Goal: Navigation & Orientation: Find specific page/section

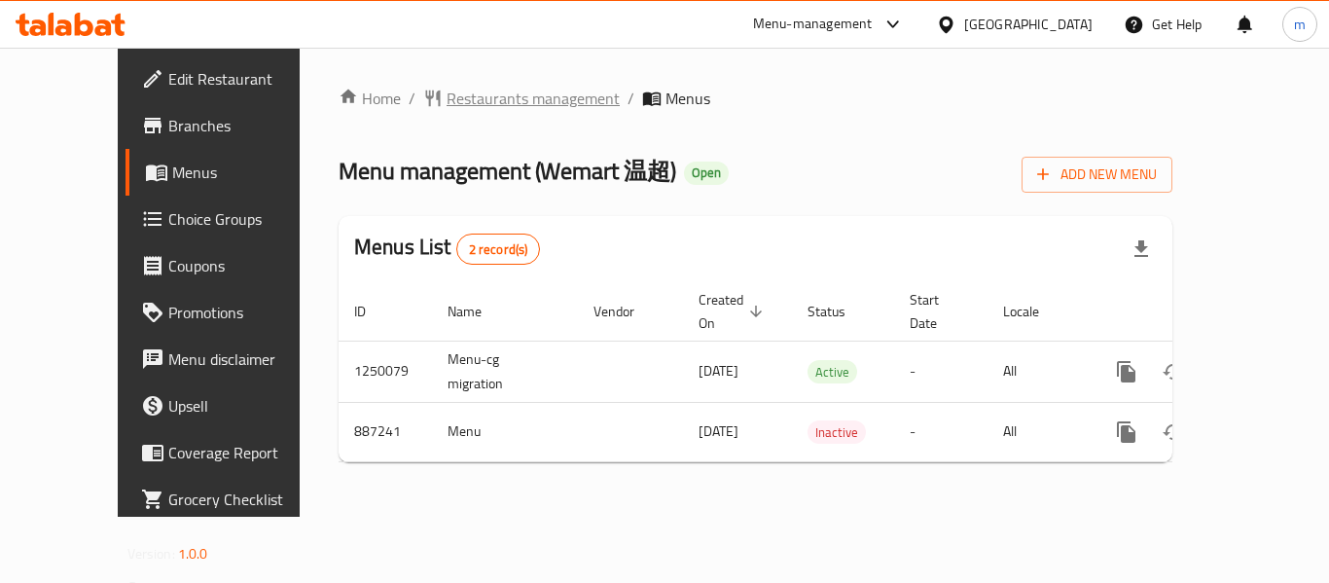
click at [457, 95] on span "Restaurants management" at bounding box center [533, 98] width 173 height 23
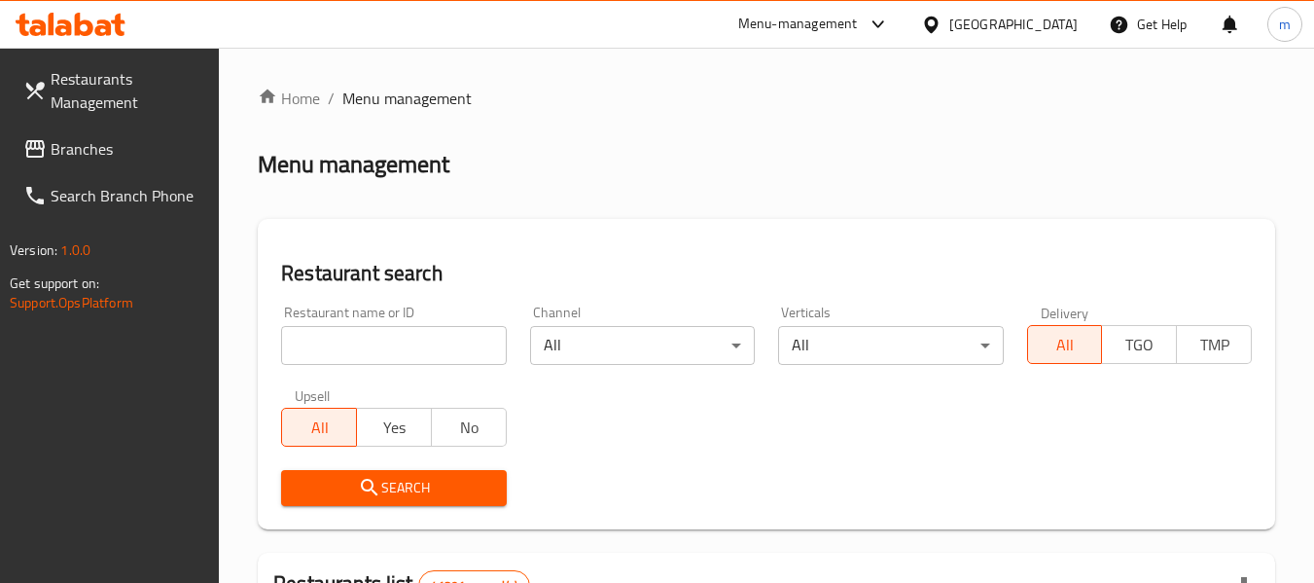
click at [106, 147] on span "Branches" at bounding box center [128, 148] width 154 height 23
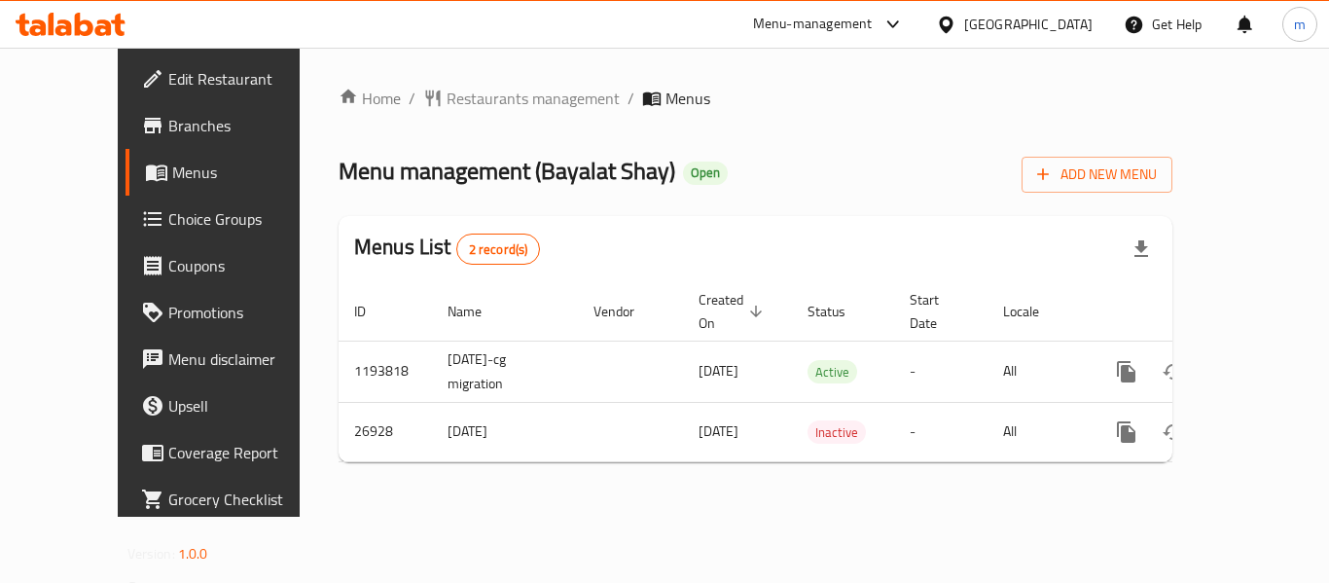
click at [1035, 37] on div "[GEOGRAPHIC_DATA]" at bounding box center [1014, 24] width 188 height 47
click at [996, 27] on div "United Arab Emirates" at bounding box center [1028, 24] width 128 height 21
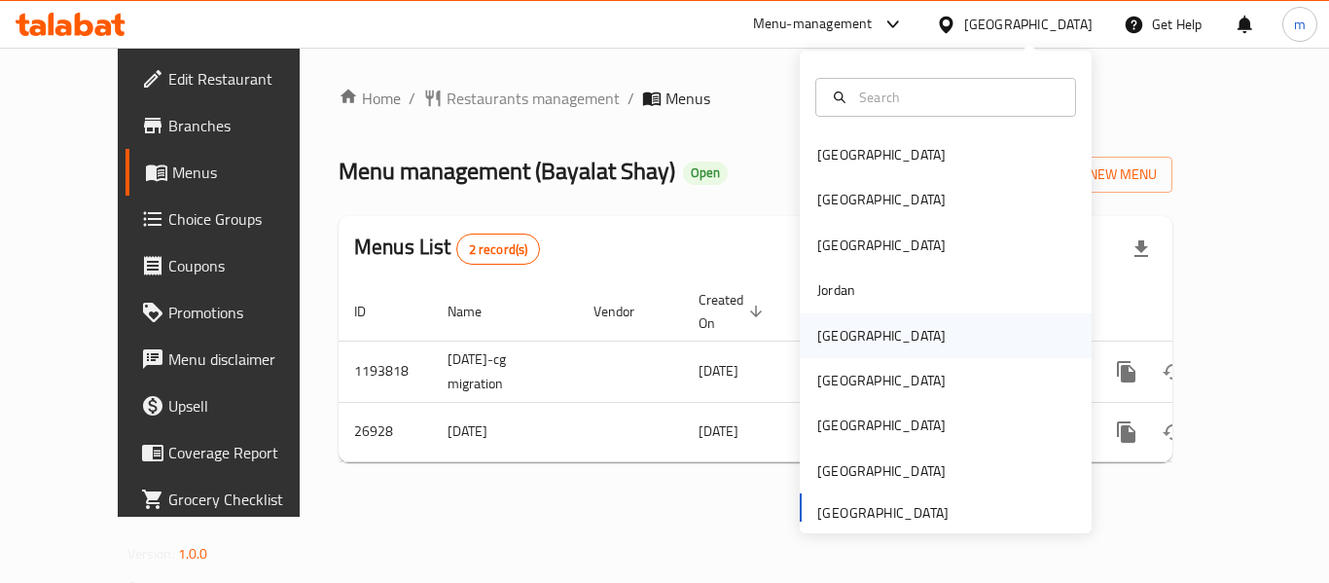
click at [817, 332] on div "Kuwait" at bounding box center [881, 335] width 128 height 21
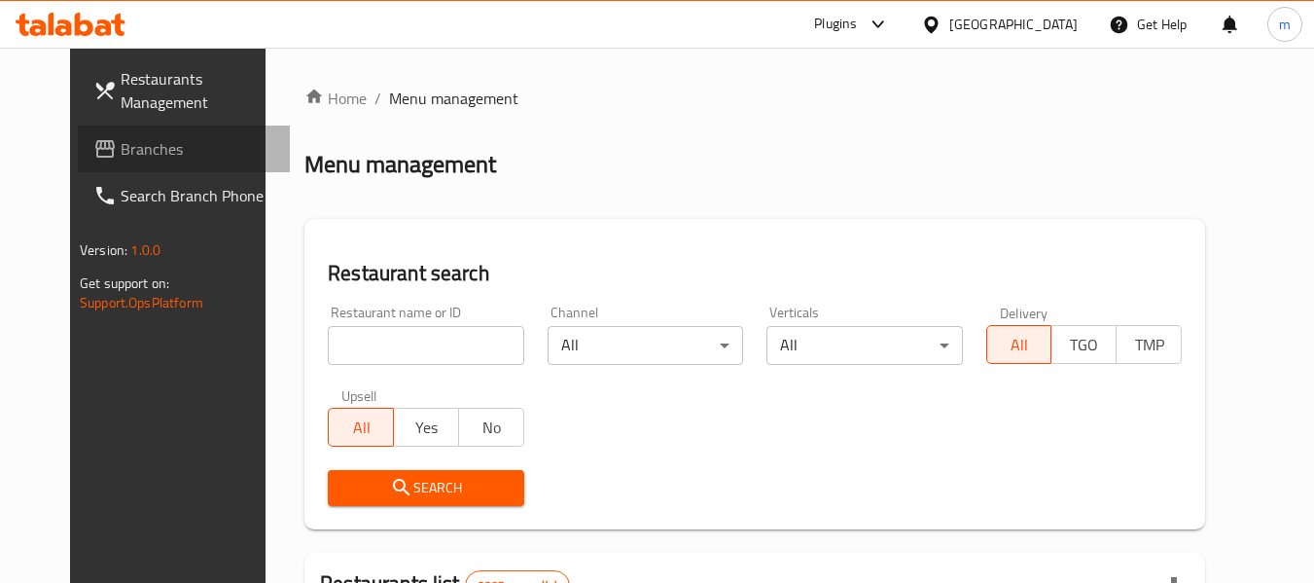
drag, startPoint x: 123, startPoint y: 143, endPoint x: 111, endPoint y: 143, distance: 11.7
click at [122, 143] on span "Branches" at bounding box center [198, 148] width 154 height 23
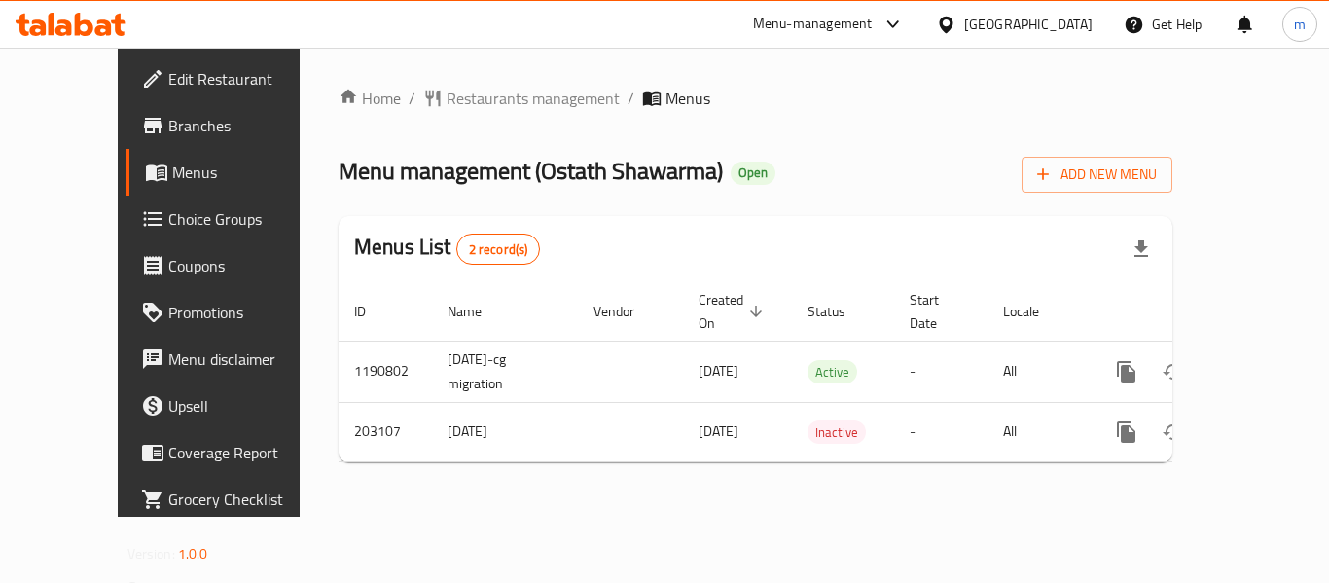
click at [834, 137] on div "Home / Restaurants management / Menus Menu management ( Ostath Shawarma ) Open …" at bounding box center [756, 282] width 834 height 391
click at [1076, 24] on div "[GEOGRAPHIC_DATA]" at bounding box center [1028, 24] width 128 height 21
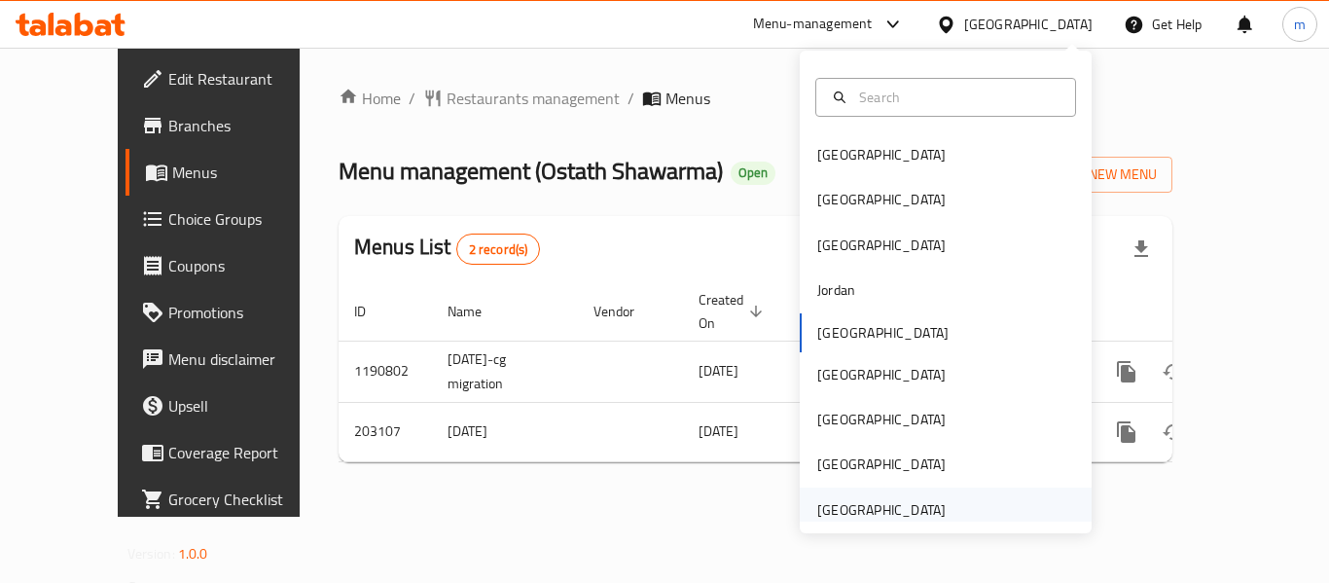
click at [894, 501] on div "[GEOGRAPHIC_DATA]" at bounding box center [881, 509] width 128 height 21
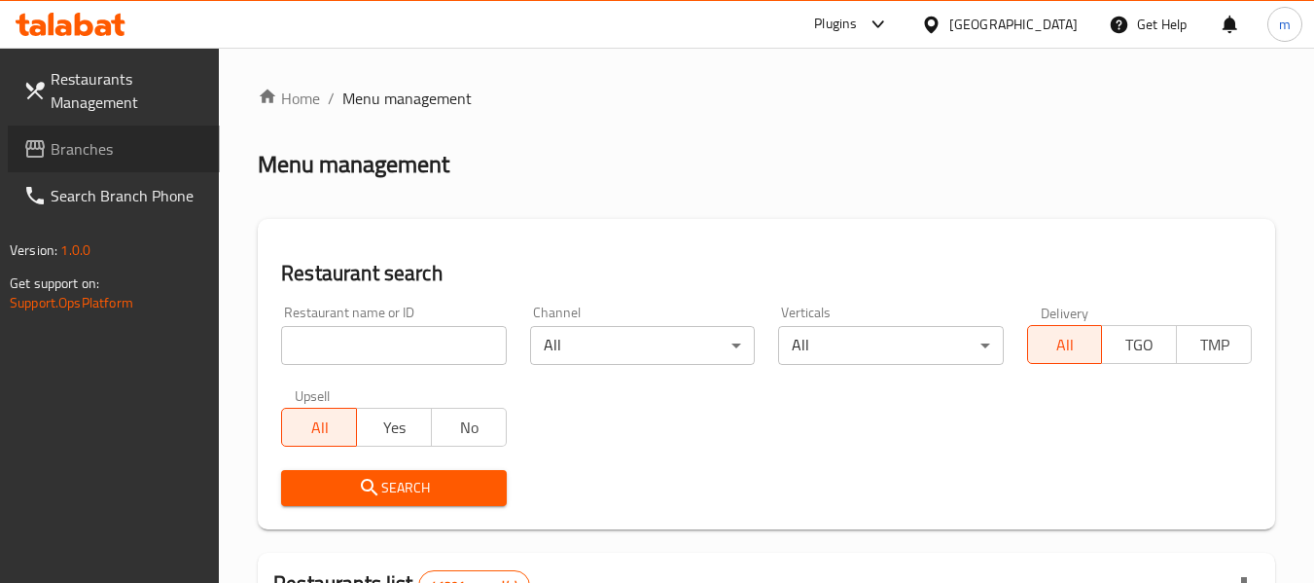
click at [75, 150] on span "Branches" at bounding box center [128, 148] width 154 height 23
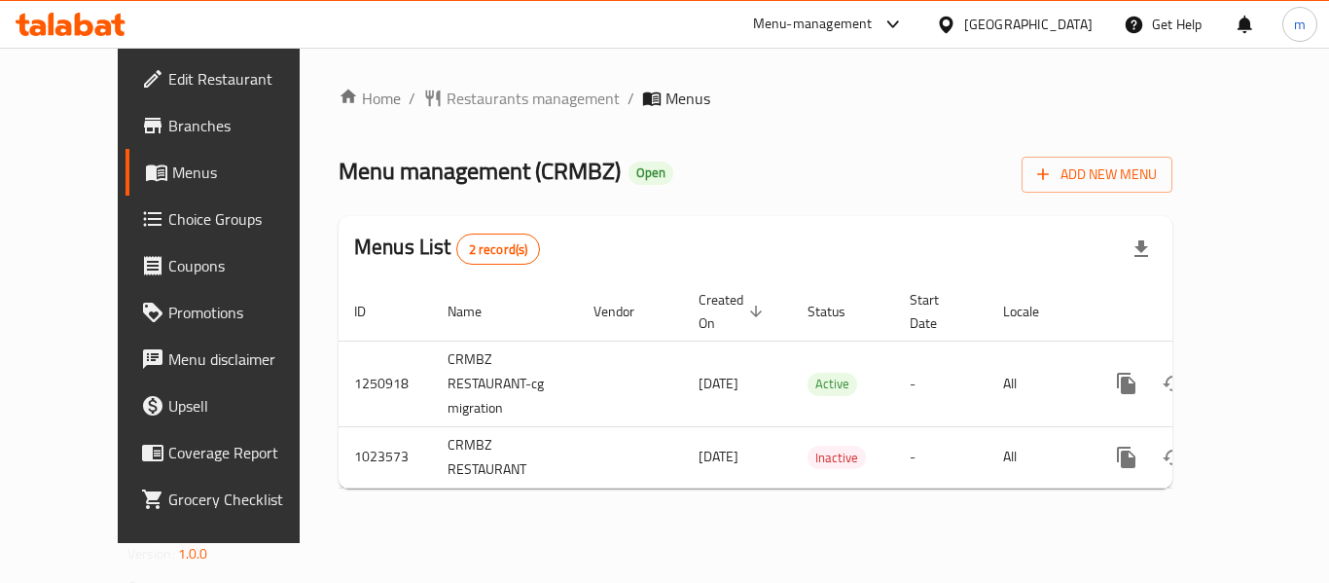
click at [775, 144] on div "Home / Restaurants management / Menus Menu management ( CRMBZ ) Open Add New Me…" at bounding box center [756, 295] width 834 height 417
click at [471, 106] on span "Restaurants management" at bounding box center [533, 98] width 173 height 23
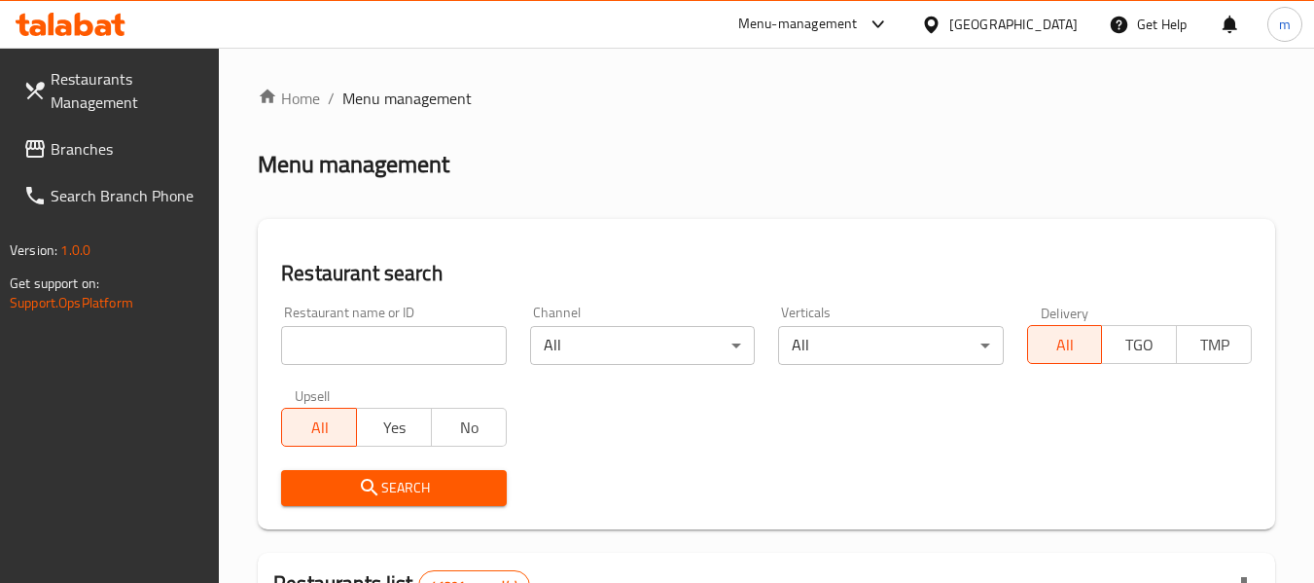
click at [85, 154] on span "Branches" at bounding box center [128, 148] width 154 height 23
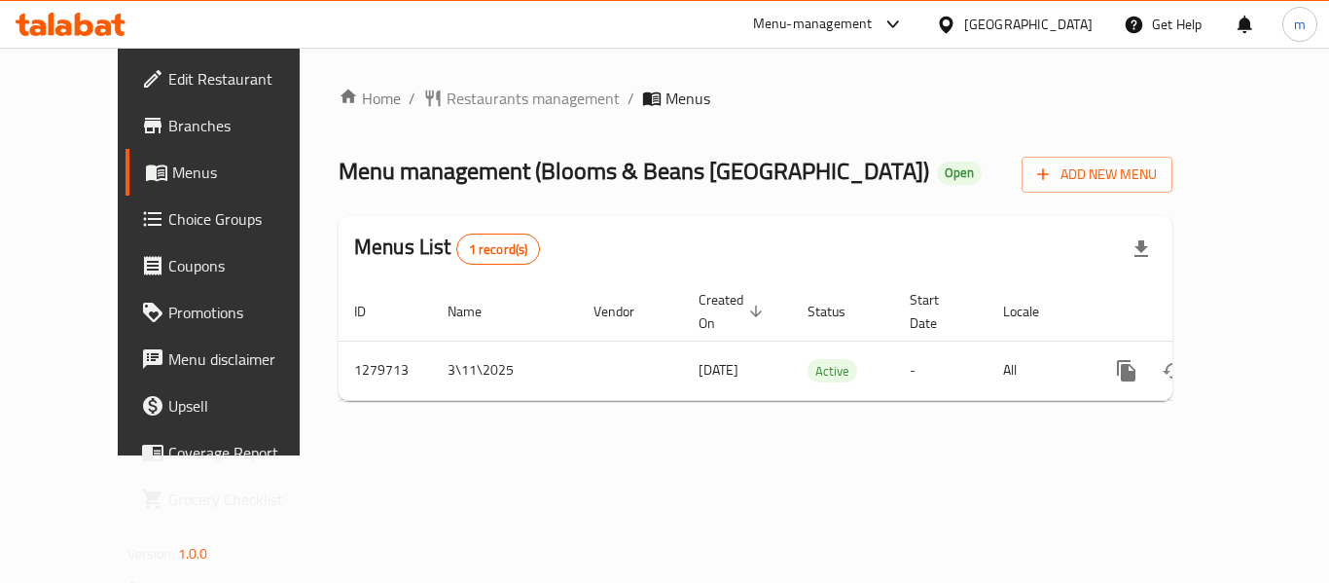
click at [893, 101] on ol "Home / Restaurants management / Menus" at bounding box center [756, 98] width 834 height 23
click at [1011, 24] on div "United Arab Emirates" at bounding box center [1028, 24] width 128 height 21
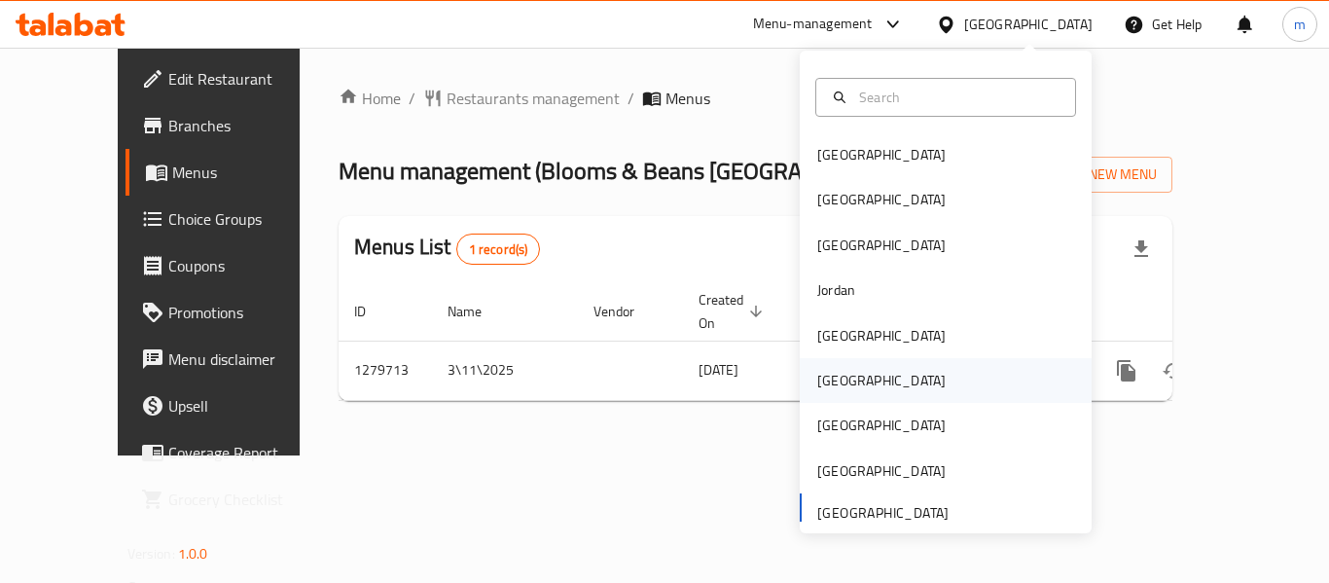
click at [863, 381] on div "[GEOGRAPHIC_DATA]" at bounding box center [946, 380] width 292 height 45
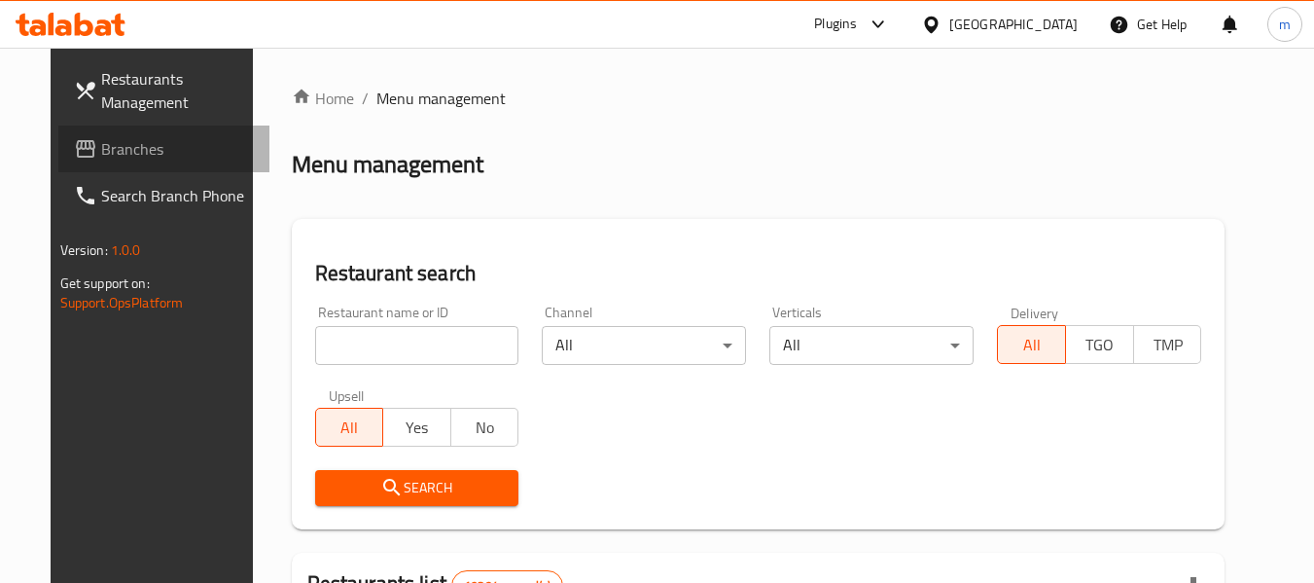
click at [101, 143] on span "Branches" at bounding box center [178, 148] width 154 height 23
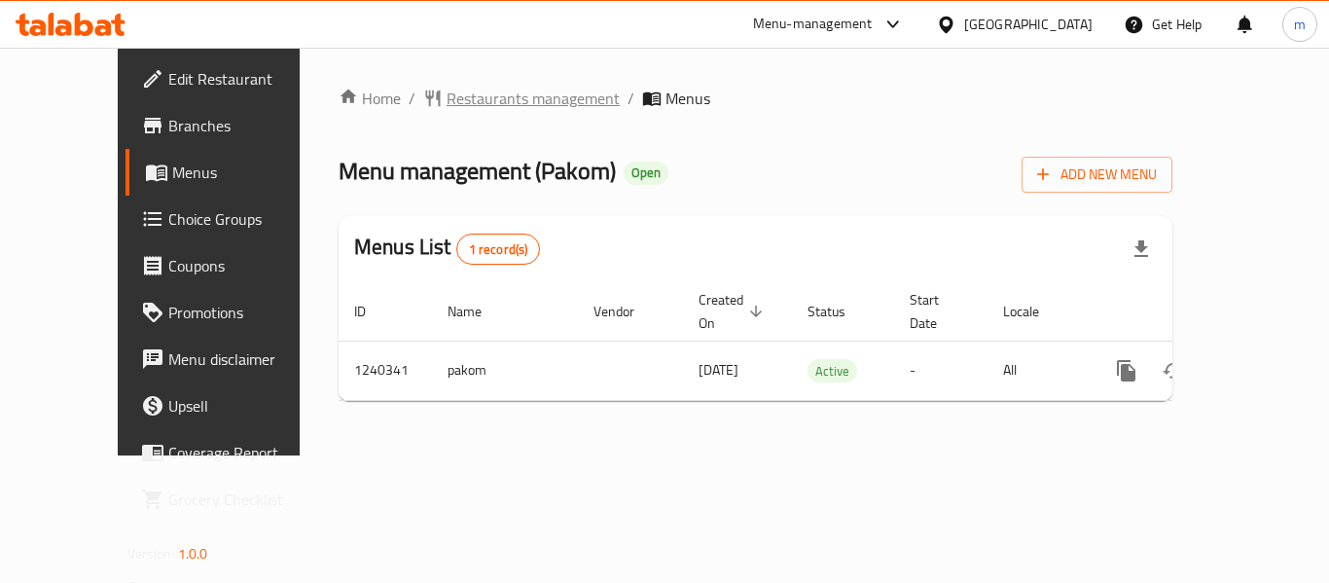
click at [483, 99] on span "Restaurants management" at bounding box center [533, 98] width 173 height 23
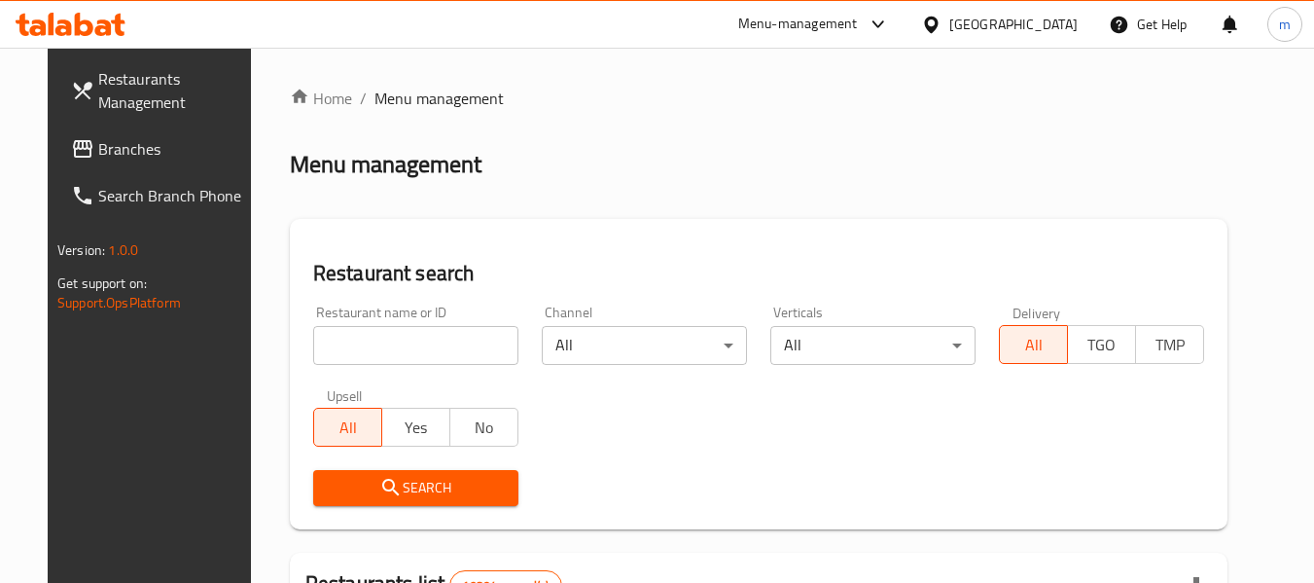
click at [98, 155] on span "Branches" at bounding box center [175, 148] width 154 height 23
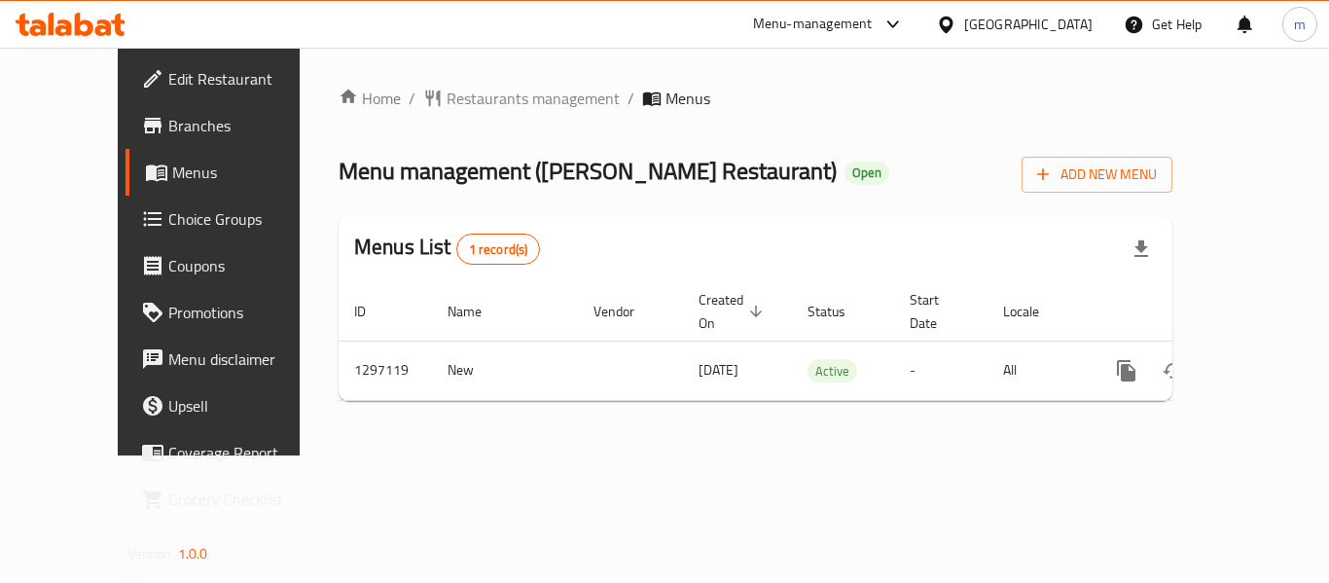
click at [1068, 19] on div "Oman" at bounding box center [1028, 24] width 128 height 21
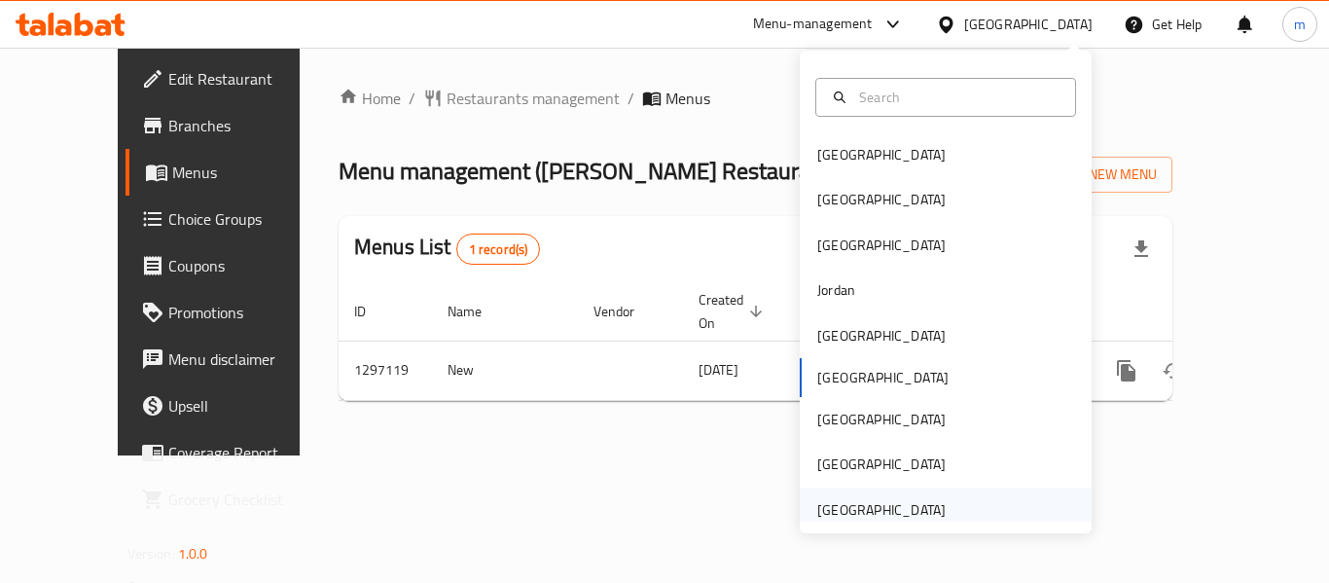
click at [859, 506] on div "[GEOGRAPHIC_DATA]" at bounding box center [881, 509] width 128 height 21
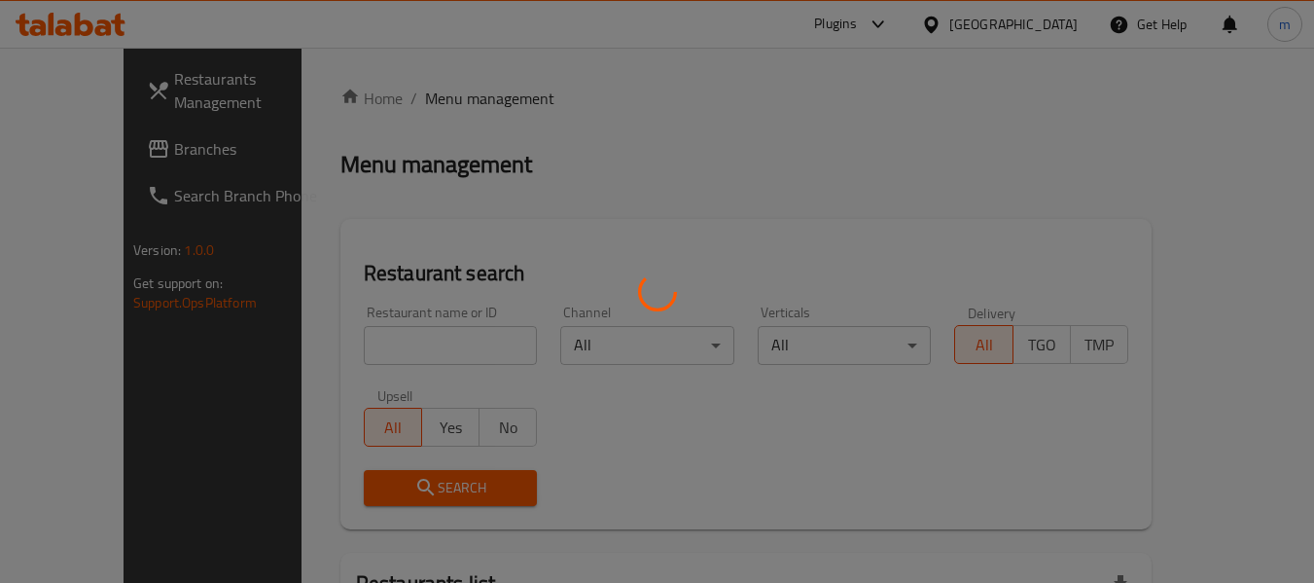
click at [111, 152] on div at bounding box center [657, 291] width 1314 height 583
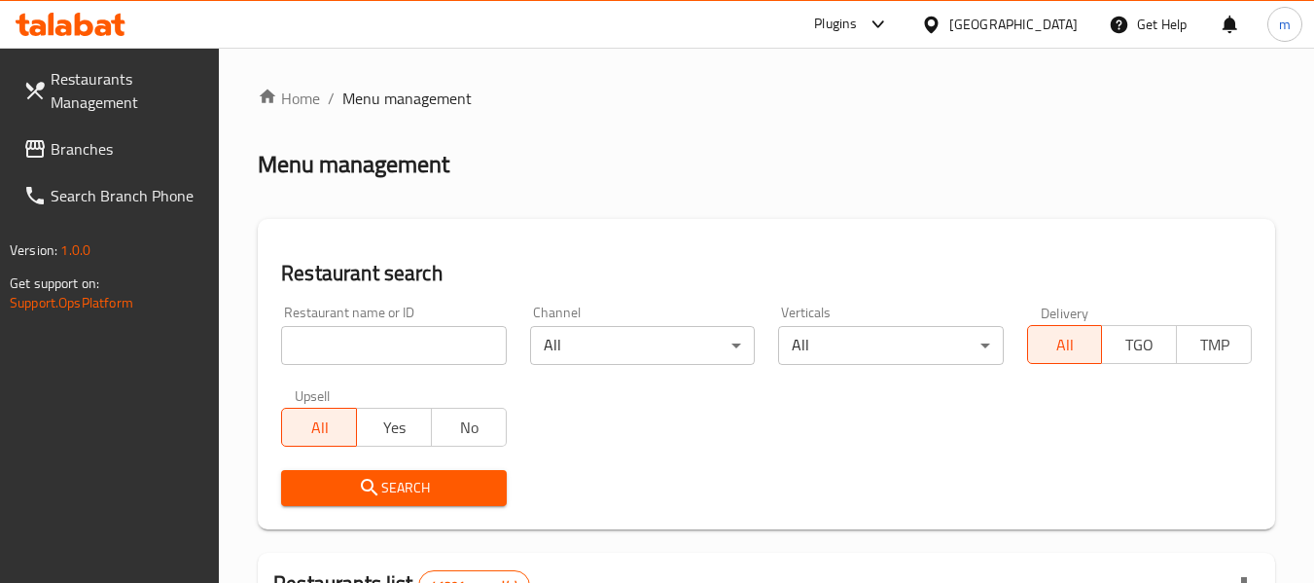
click at [116, 147] on span "Branches" at bounding box center [128, 148] width 154 height 23
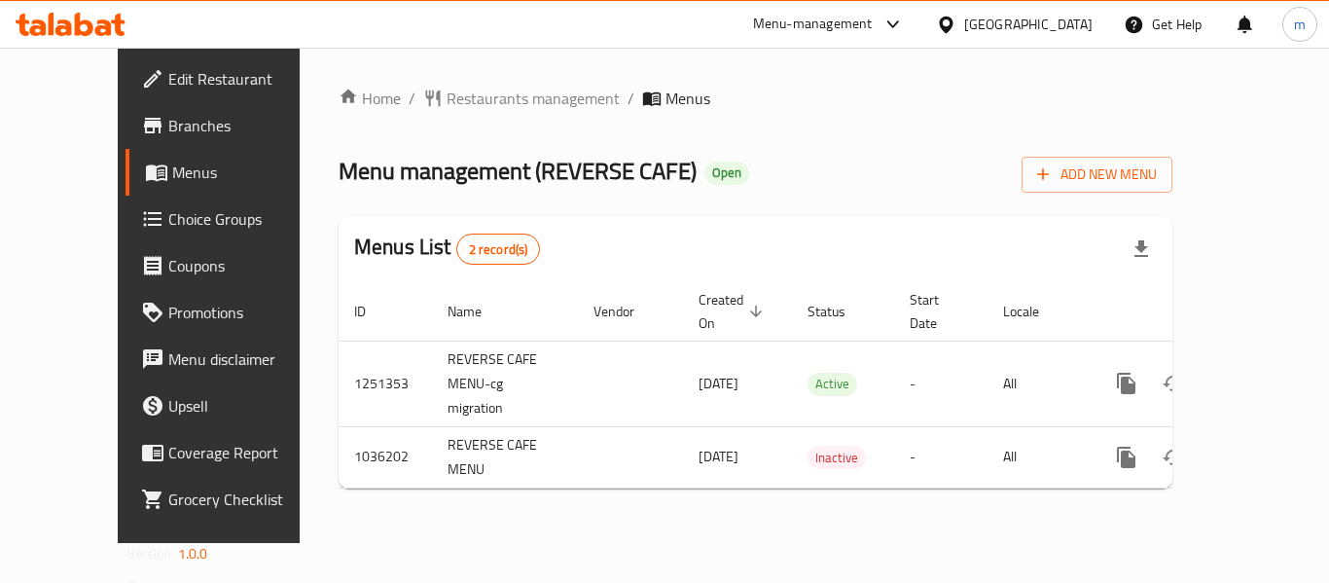
click at [1014, 26] on div "[GEOGRAPHIC_DATA]" at bounding box center [1028, 24] width 128 height 21
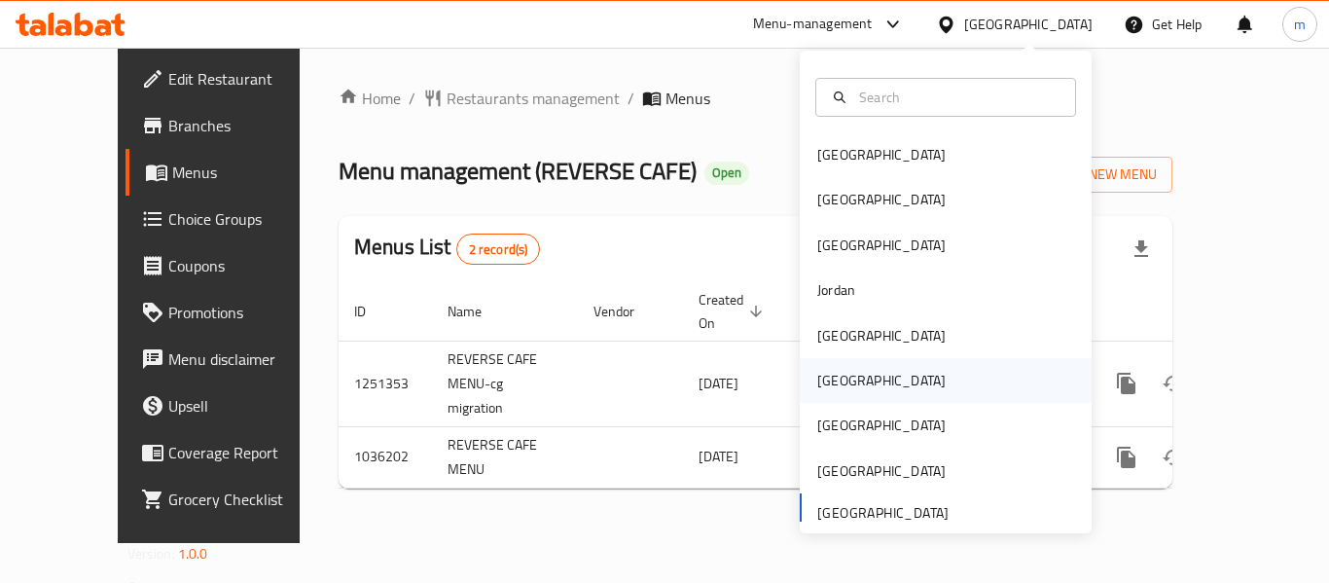
click at [826, 387] on div "Oman" at bounding box center [881, 380] width 128 height 21
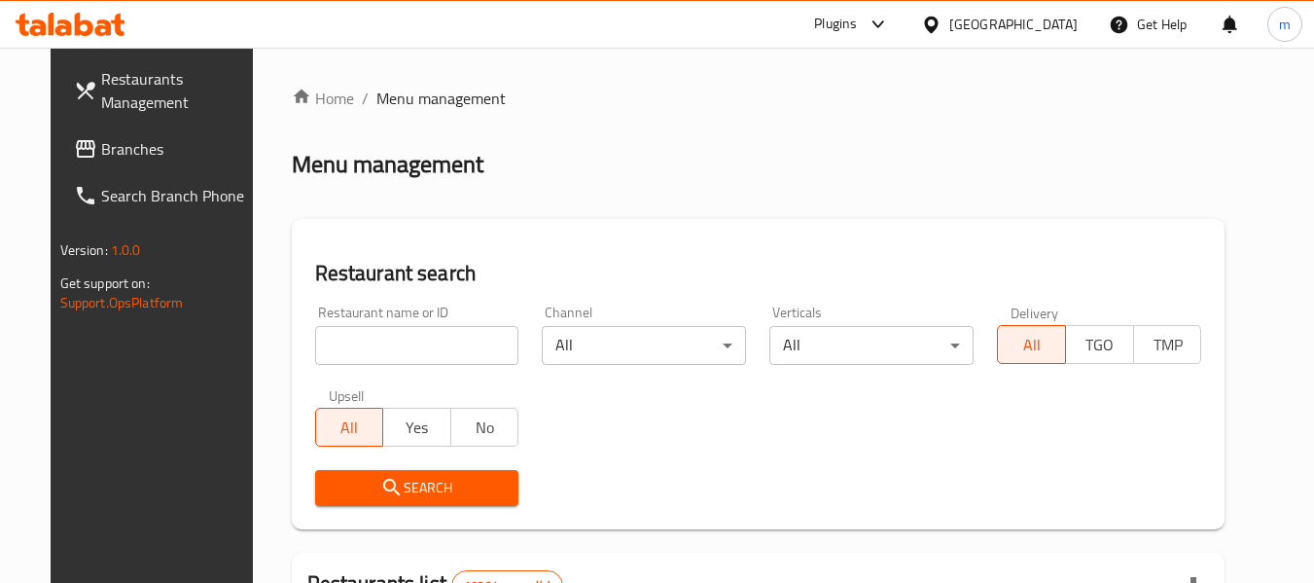
click at [111, 143] on span "Branches" at bounding box center [178, 148] width 154 height 23
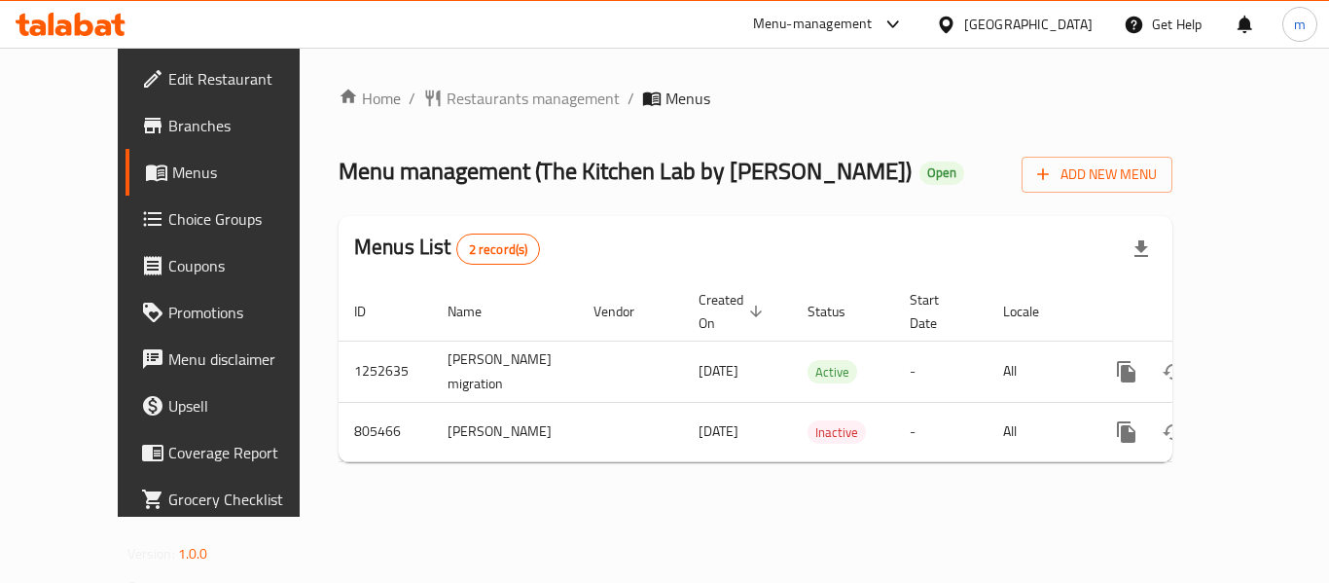
click at [939, 206] on div "Home / Restaurants management / Menus Menu management ( The Kitchen Lab by Mire…" at bounding box center [756, 282] width 834 height 391
click at [952, 25] on icon at bounding box center [946, 24] width 14 height 17
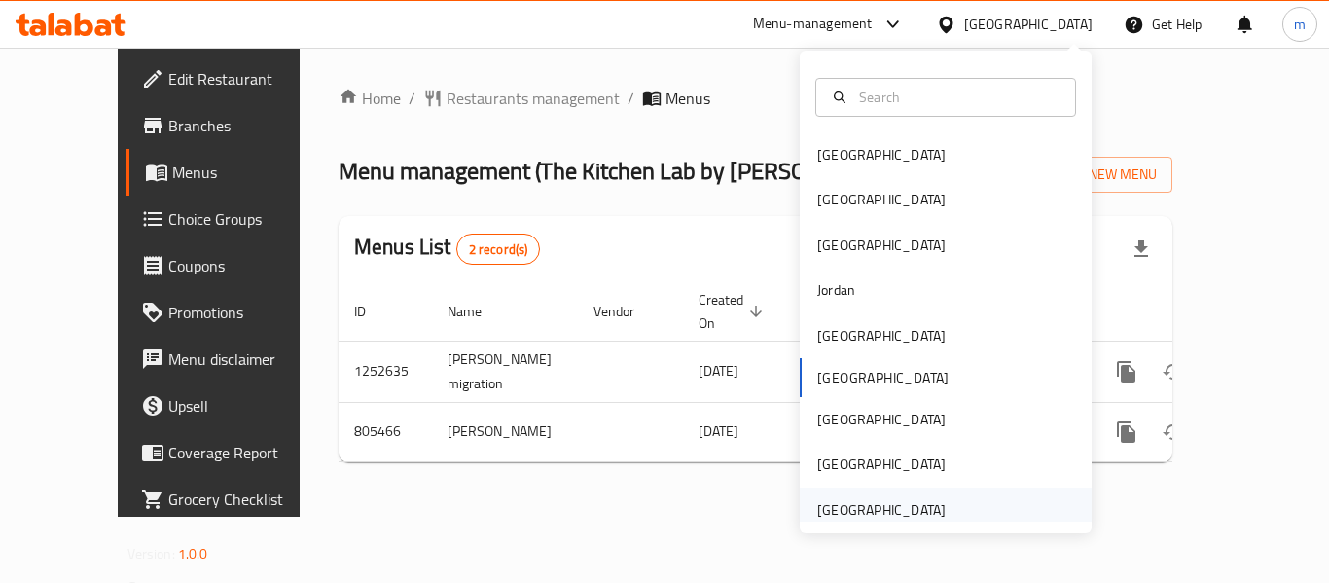
click at [856, 518] on div "[GEOGRAPHIC_DATA]" at bounding box center [881, 509] width 128 height 21
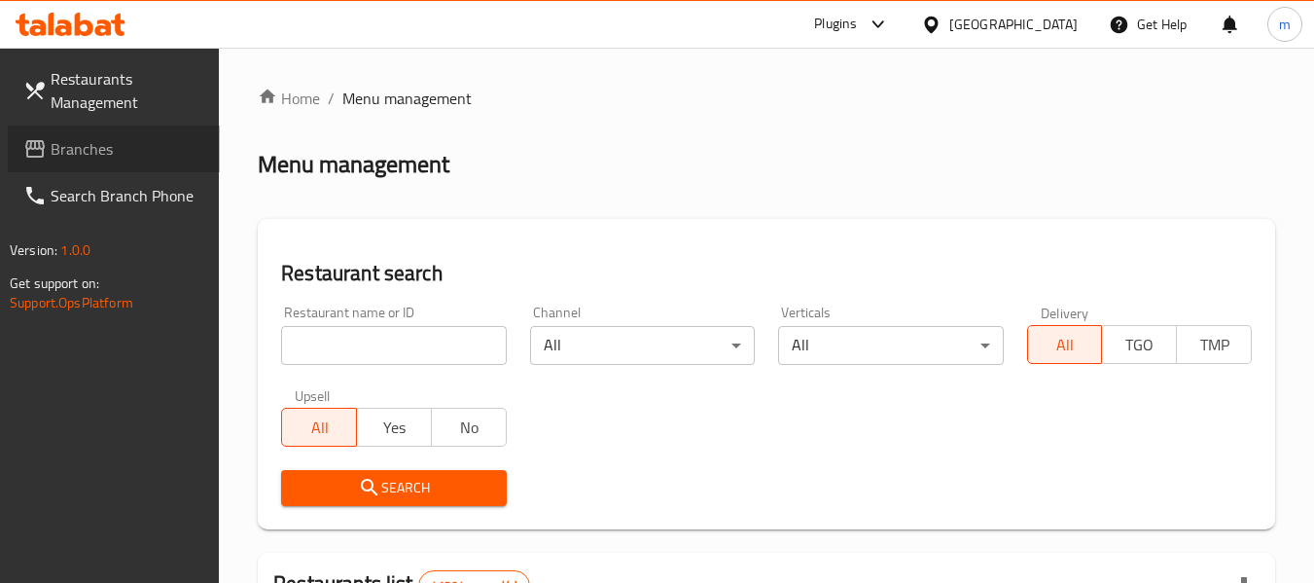
click at [123, 156] on span "Branches" at bounding box center [128, 148] width 154 height 23
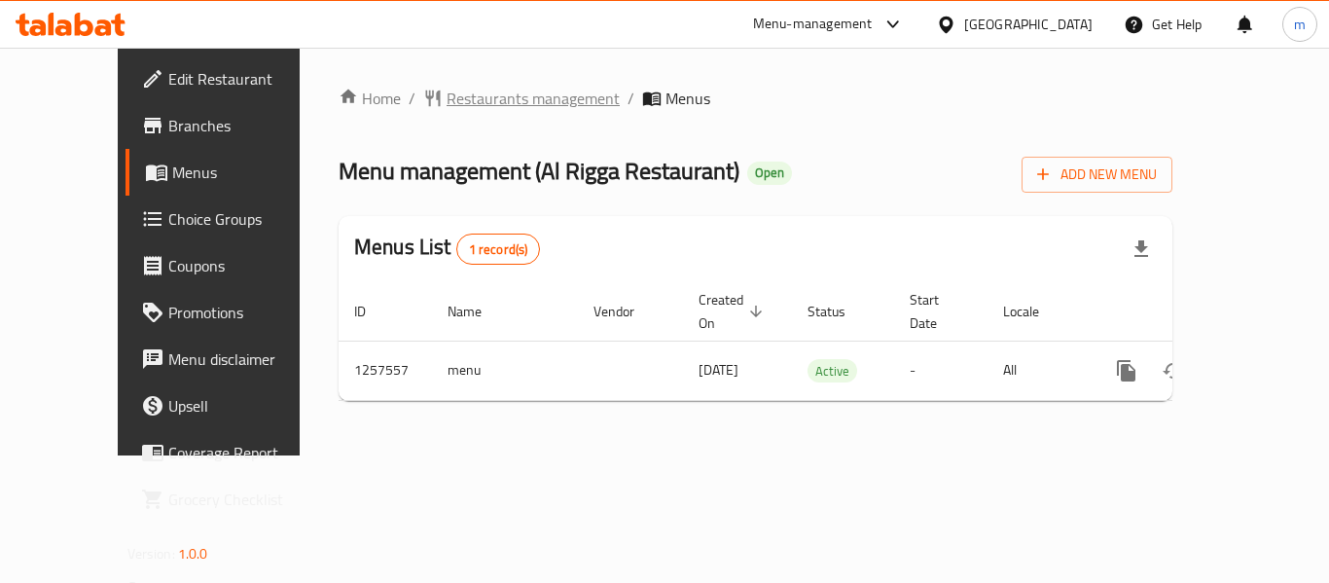
click at [447, 98] on span "Restaurants management" at bounding box center [533, 98] width 173 height 23
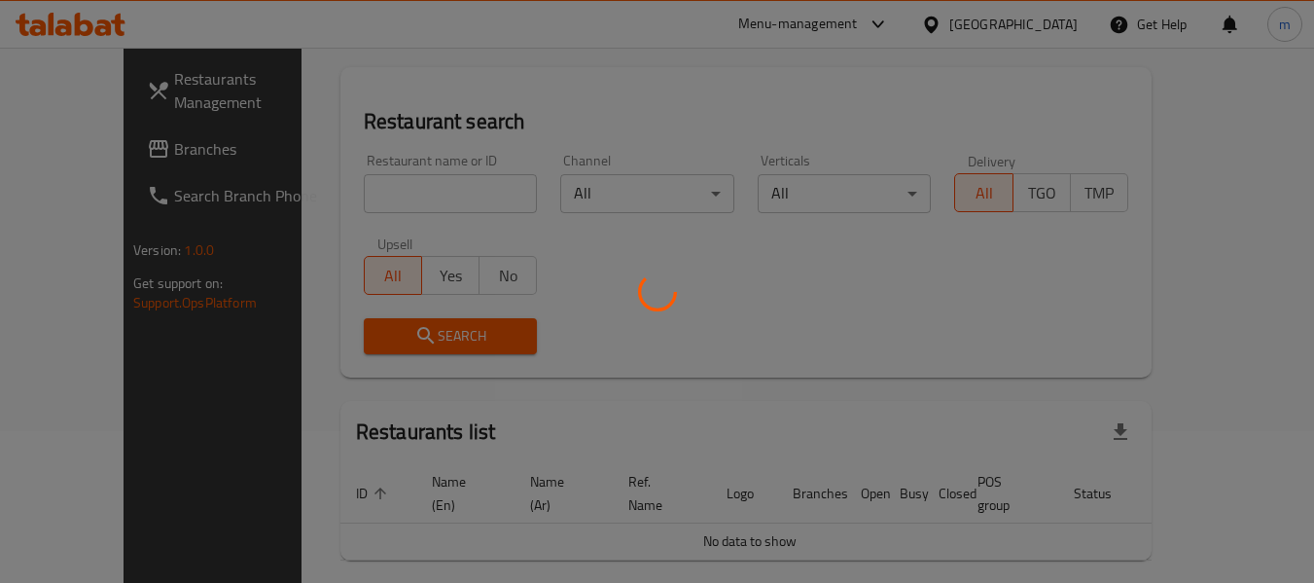
scroll to position [195, 0]
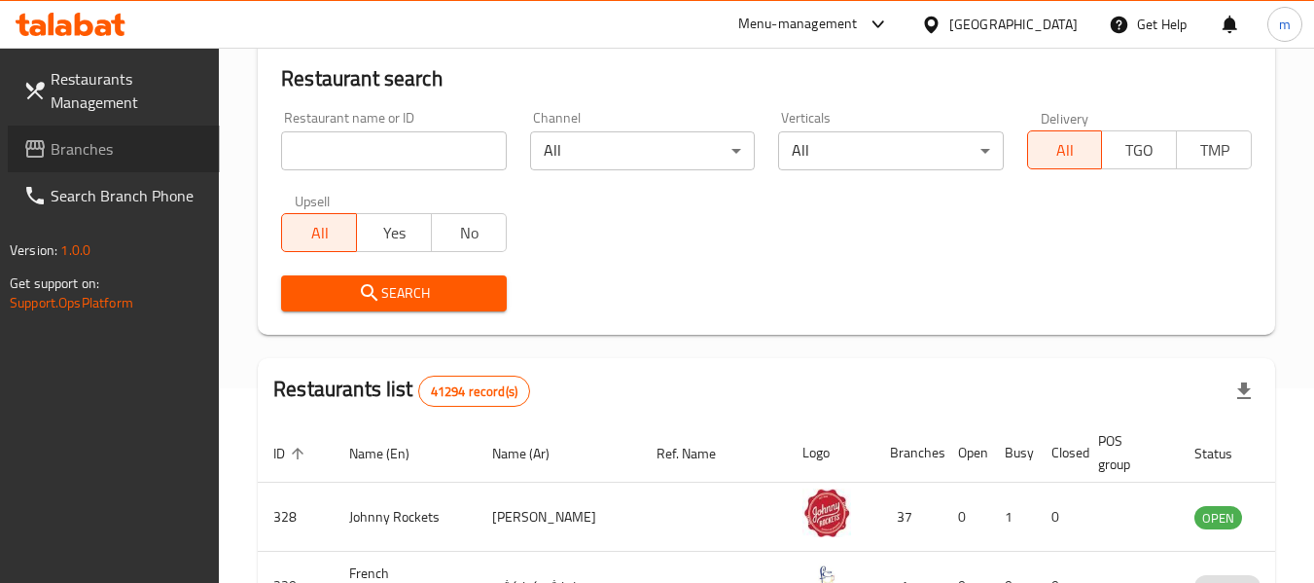
click at [98, 145] on span "Branches" at bounding box center [128, 148] width 154 height 23
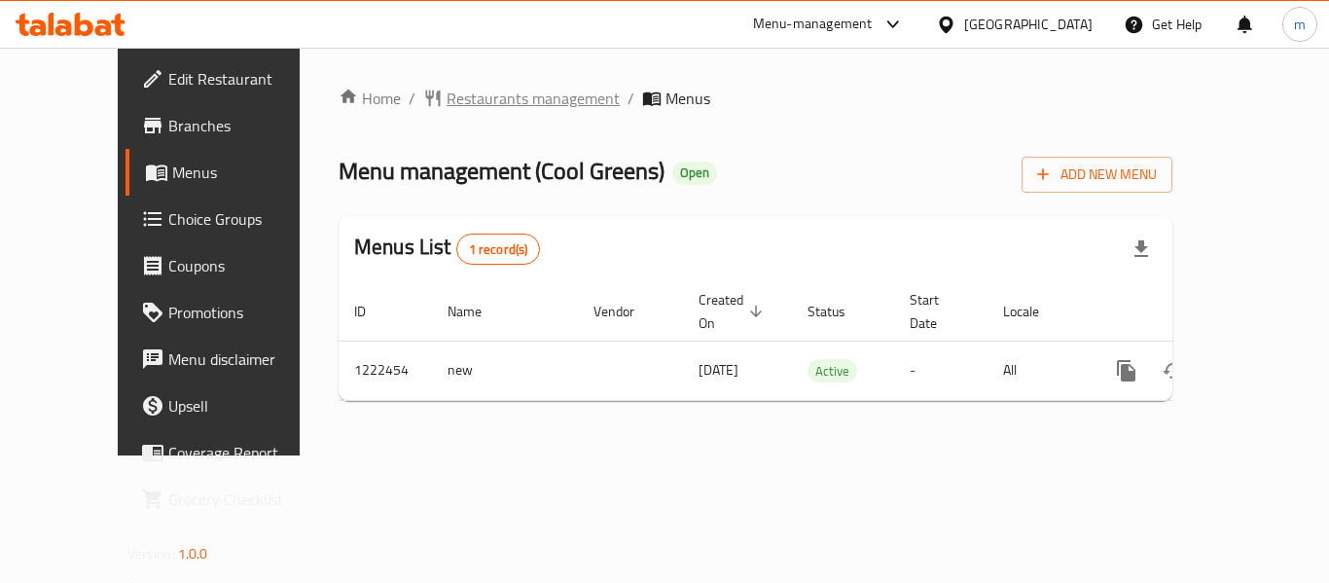
click at [447, 102] on span "Restaurants management" at bounding box center [533, 98] width 173 height 23
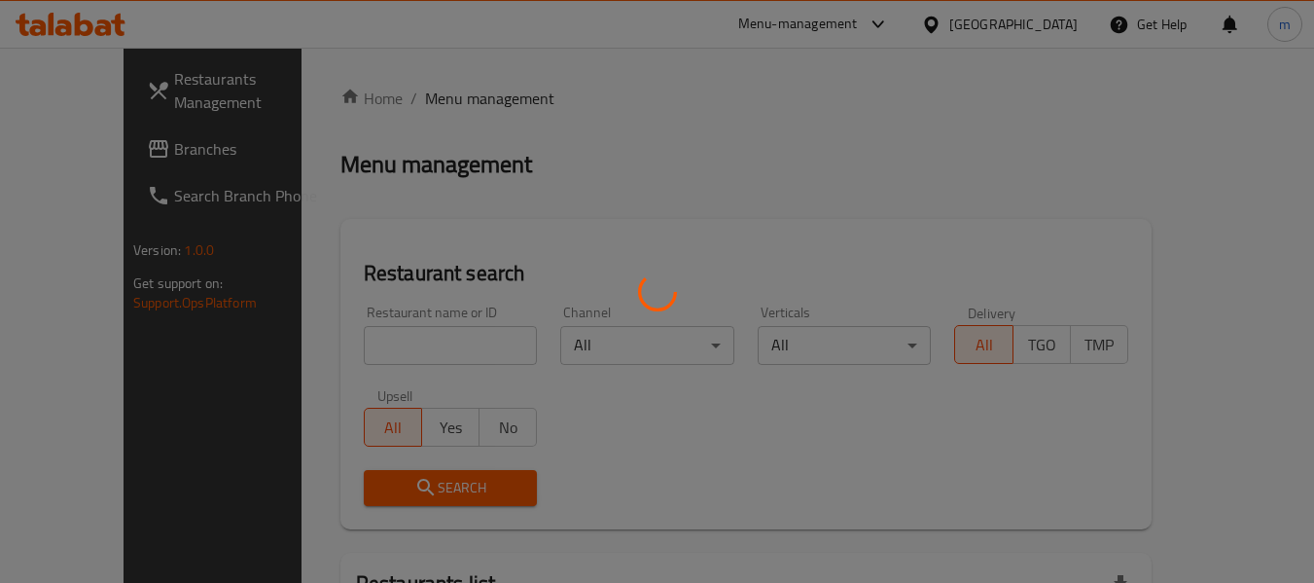
click at [66, 157] on div at bounding box center [657, 291] width 1314 height 583
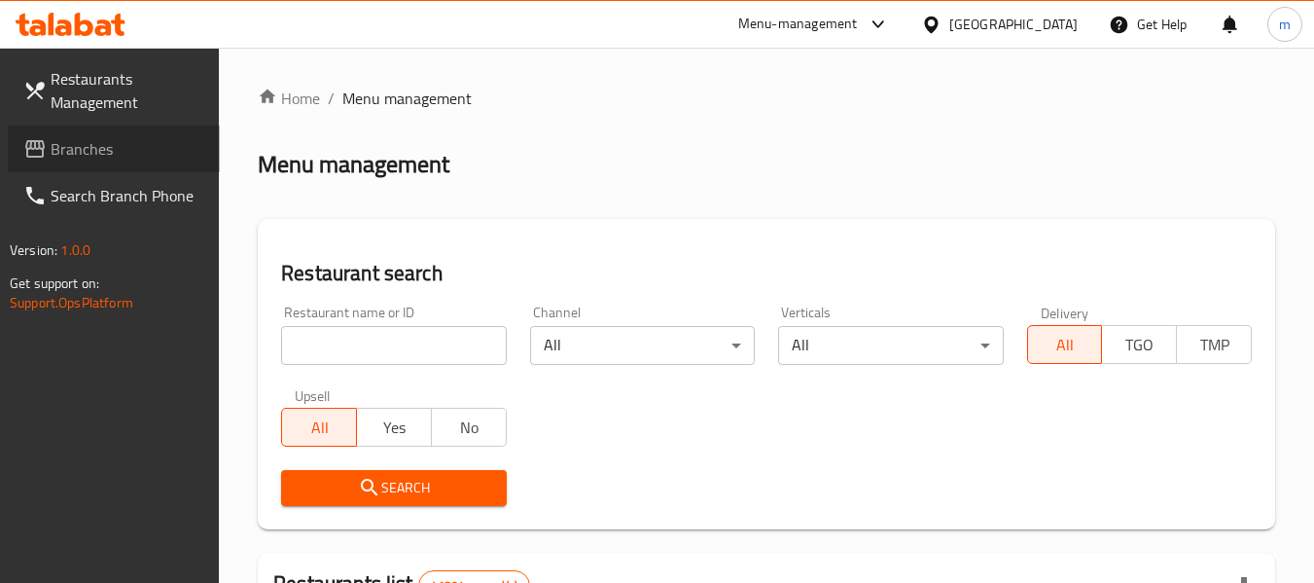
click at [66, 157] on span "Branches" at bounding box center [128, 148] width 154 height 23
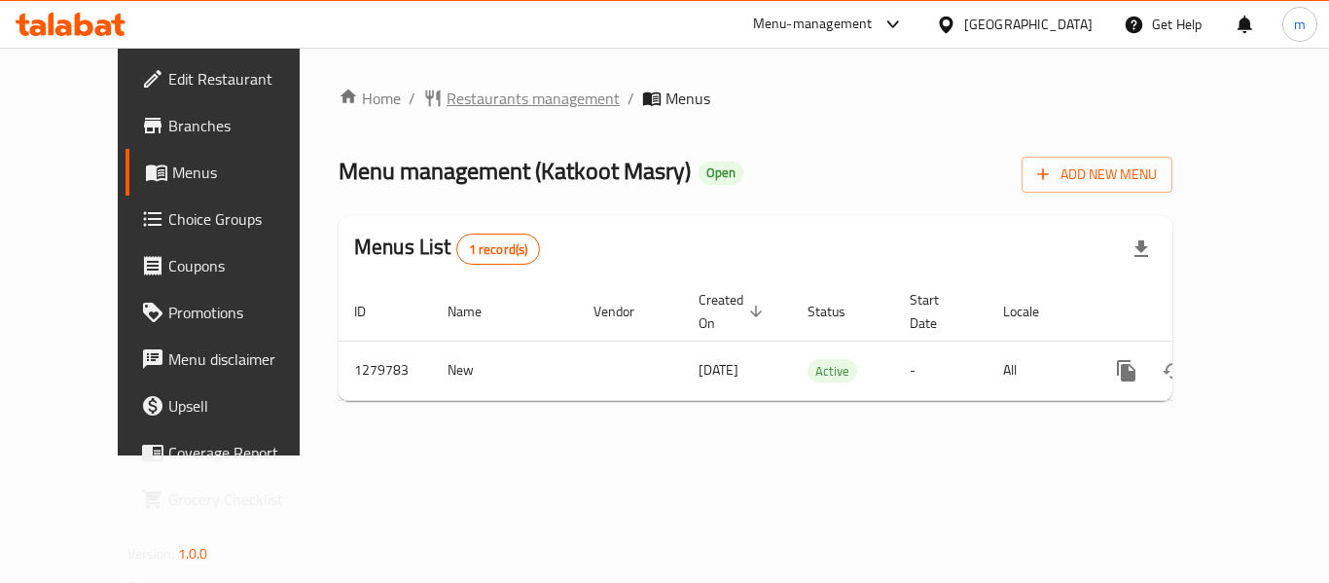
click at [447, 94] on span "Restaurants management" at bounding box center [533, 98] width 173 height 23
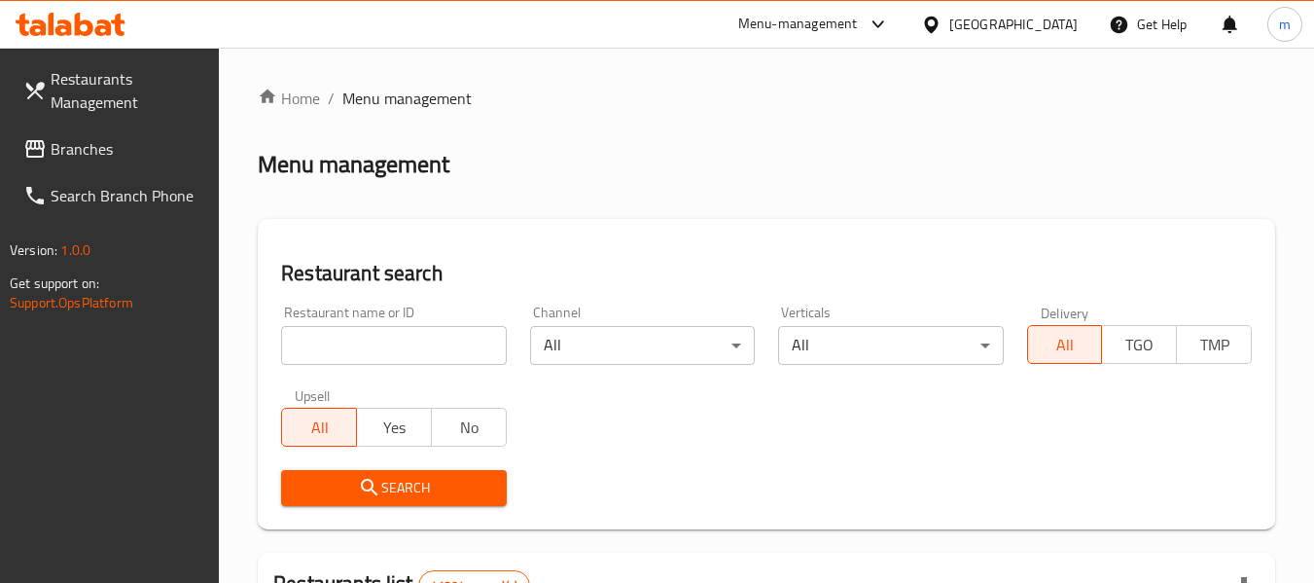
click at [385, 346] on input "search" at bounding box center [393, 345] width 225 height 39
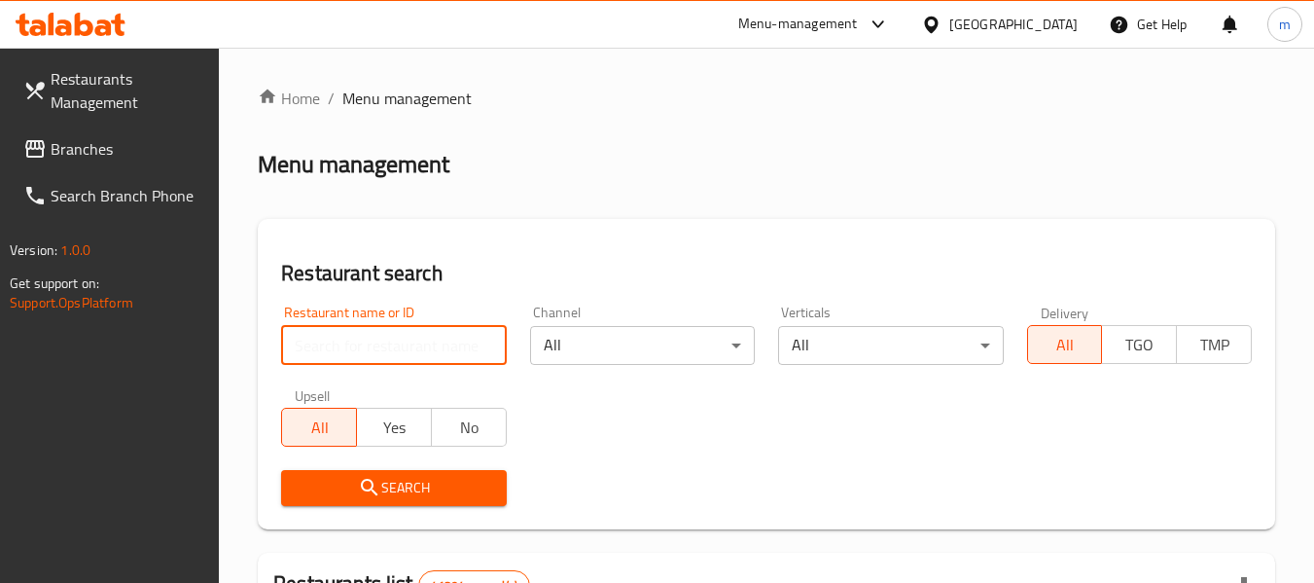
paste input "771659"
type input "771659"
click at [139, 145] on span "Branches" at bounding box center [128, 148] width 154 height 23
